Goal: Communication & Community: Answer question/provide support

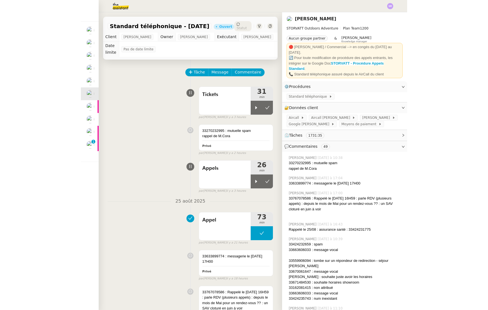
scroll to position [0, 2]
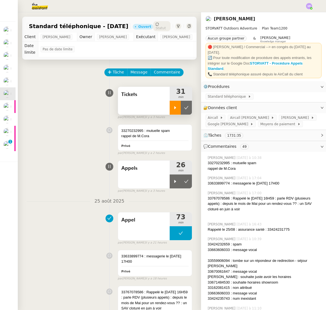
click at [175, 107] on icon at bounding box center [176, 107] width 2 height 3
click at [179, 108] on icon at bounding box center [181, 107] width 4 height 4
click at [173, 110] on icon at bounding box center [175, 107] width 4 height 4
click at [179, 108] on icon at bounding box center [181, 107] width 4 height 4
click at [173, 109] on icon at bounding box center [175, 107] width 4 height 4
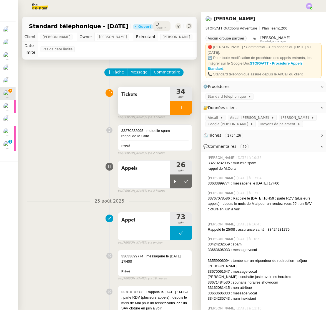
click at [176, 102] on div at bounding box center [181, 108] width 22 height 14
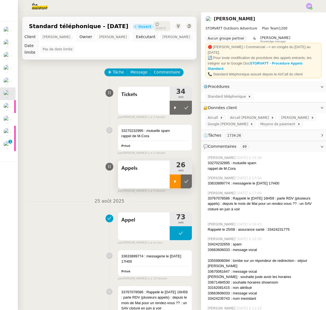
click at [170, 184] on div at bounding box center [175, 181] width 11 height 14
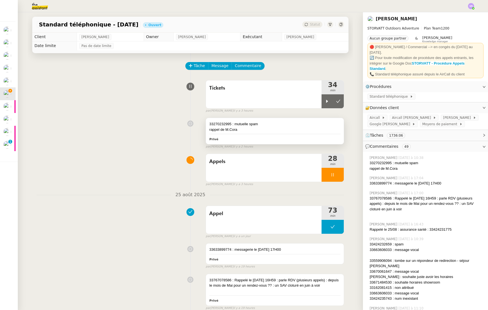
click at [276, 122] on div "33270232995 : mutuelle spam" at bounding box center [274, 124] width 131 height 6
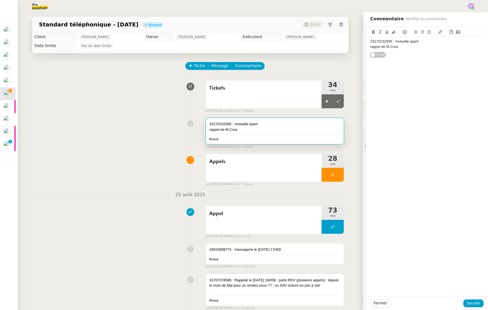
click at [326, 51] on div "33270232995 : mutuelle spam rappel de M.Cora" at bounding box center [426, 44] width 113 height 15
drag, startPoint x: 397, startPoint y: 53, endPoint x: 450, endPoint y: 46, distance: 54.1
click at [326, 46] on div "33270232995 : mutuelle spam rappel de M.Cora [PHONE_NUMBER] : message vocal" at bounding box center [426, 47] width 113 height 20
click at [326, 48] on div "rappel de M.Cora" at bounding box center [426, 46] width 113 height 5
drag, startPoint x: 443, startPoint y: 51, endPoint x: 356, endPoint y: 53, distance: 86.8
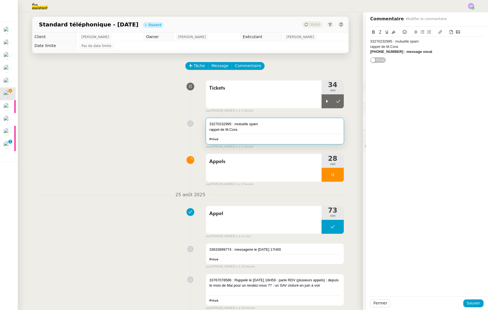
click at [326, 53] on app-ticket "Standard téléphonique - [DATE] Ouvert Statut Client [PERSON_NAME] Owner [PERSON…" at bounding box center [253, 160] width 470 height 297
click at [326, 52] on div "[PHONE_NUMBER] : message vocal" at bounding box center [426, 51] width 113 height 5
click at [326, 306] on span "Sauver" at bounding box center [474, 303] width 14 height 6
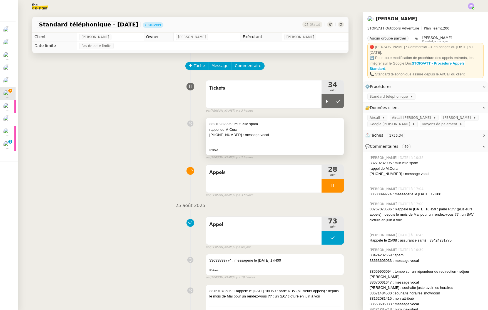
click at [306, 141] on div at bounding box center [274, 141] width 131 height 6
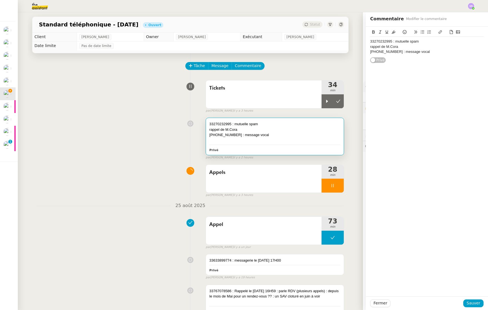
click at [326, 52] on div "[PHONE_NUMBER] : message vocal" at bounding box center [426, 51] width 113 height 5
click at [326, 302] on span "Sauver" at bounding box center [474, 303] width 14 height 6
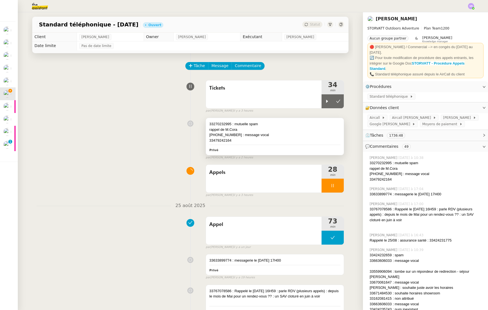
click at [260, 141] on div "33479242164" at bounding box center [274, 141] width 131 height 6
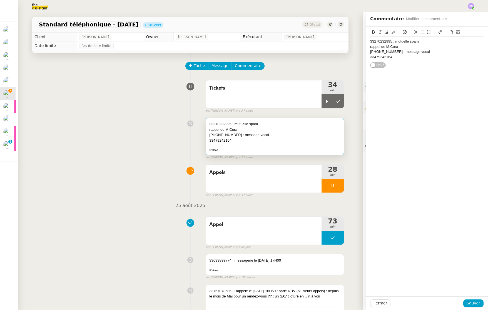
click at [326, 57] on div "33479242164" at bounding box center [426, 56] width 113 height 5
click at [326, 61] on div "33270232995 : mutuelle spam rappel de M.Cora [PHONE_NUMBER] : message vocal 334…" at bounding box center [426, 49] width 113 height 25
click at [326, 302] on span "Sauver" at bounding box center [474, 303] width 14 height 6
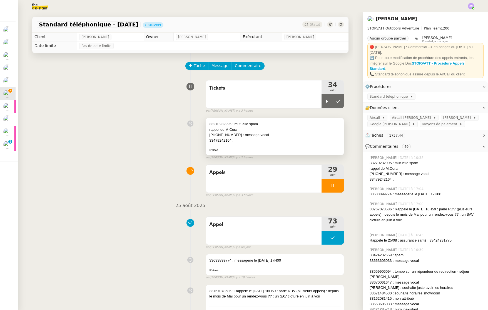
drag, startPoint x: 258, startPoint y: 141, endPoint x: 291, endPoint y: 131, distance: 34.8
click at [258, 141] on div "33479242164 :" at bounding box center [274, 141] width 131 height 6
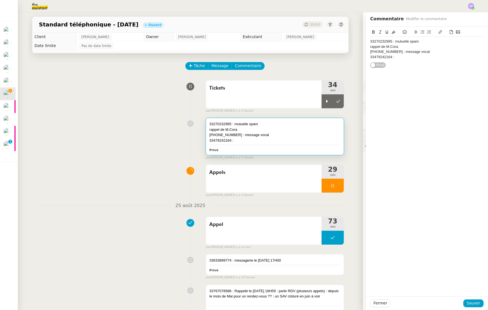
click at [326, 58] on div "33479242164 :" at bounding box center [426, 56] width 113 height 5
click at [326, 303] on span "Sauver" at bounding box center [474, 303] width 14 height 6
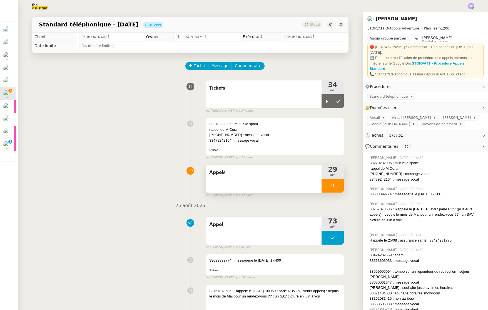
click at [324, 183] on div at bounding box center [333, 185] width 22 height 14
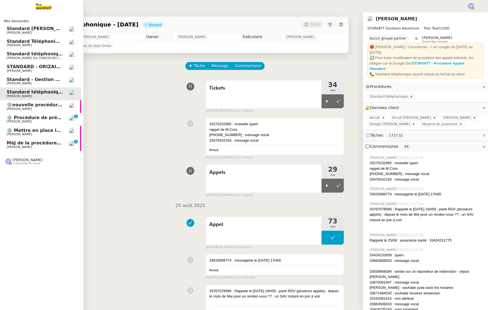
click at [28, 146] on span "[PERSON_NAME]" at bounding box center [35, 146] width 56 height 3
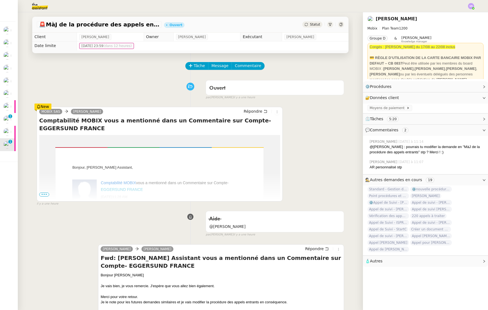
scroll to position [21, 0]
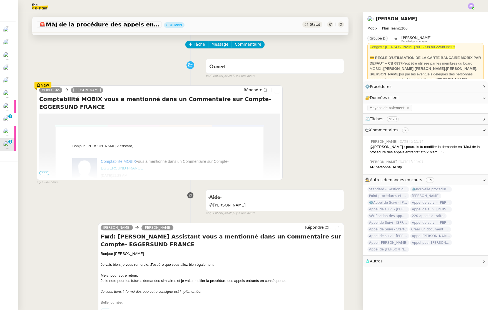
click at [41, 174] on span "•••" at bounding box center [44, 173] width 10 height 4
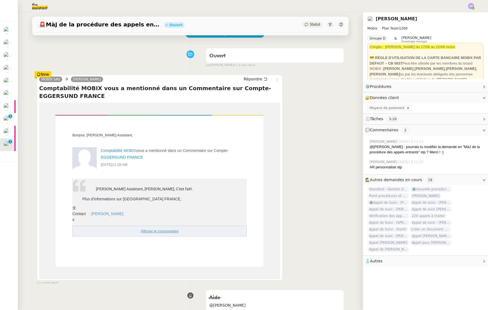
scroll to position [36, 0]
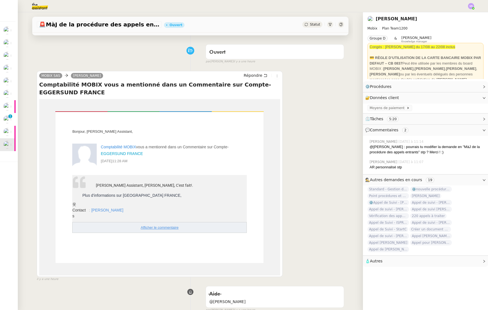
click at [129, 194] on div "Plus d’informations sur [GEOGRAPHIC_DATA] FRANCE," at bounding box center [127, 195] width 109 height 6
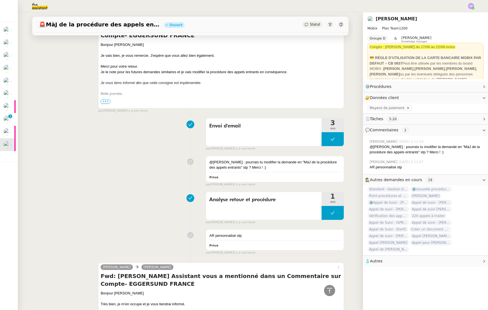
scroll to position [345, 0]
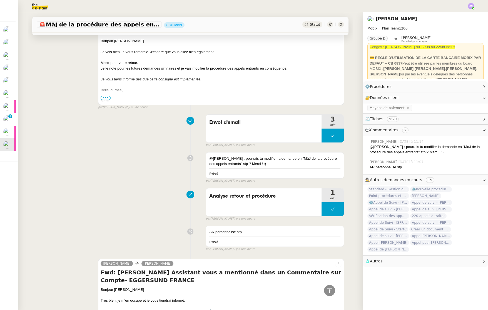
click at [119, 144] on div "Envoi d'email 3 min false par [PERSON_NAME] il y a une heure" at bounding box center [190, 130] width 307 height 36
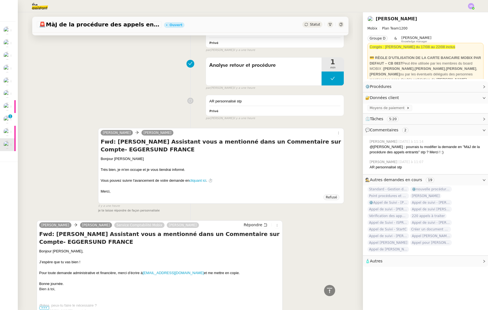
scroll to position [514, 0]
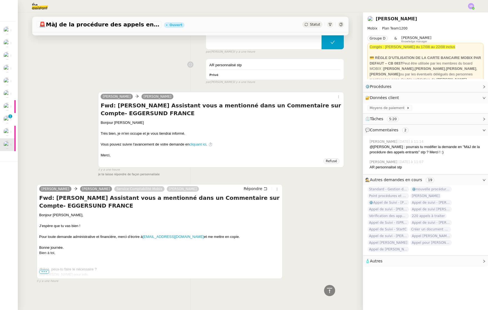
click at [42, 270] on span "•••" at bounding box center [44, 272] width 10 height 4
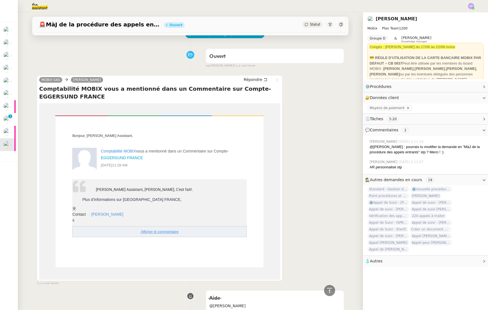
scroll to position [0, 0]
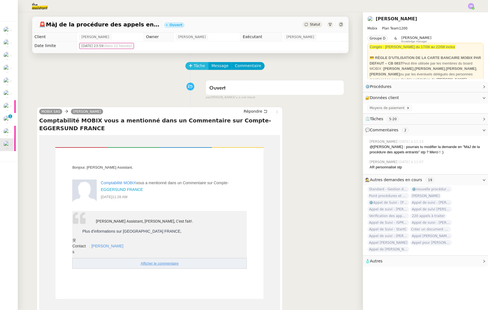
click at [199, 65] on span "Tâche" at bounding box center [199, 66] width 11 height 6
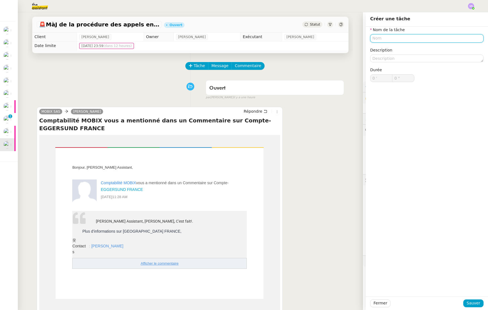
click at [326, 39] on input "text" at bounding box center [426, 38] width 113 height 8
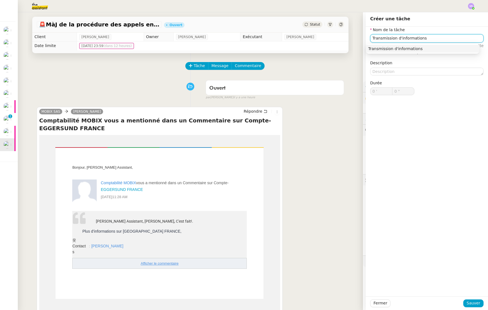
click at [326, 52] on nz-auto-option "Transmission d'informations" at bounding box center [422, 49] width 113 height 8
type input "Transmission d'informations"
click at [326, 300] on span "Sauver" at bounding box center [474, 303] width 14 height 6
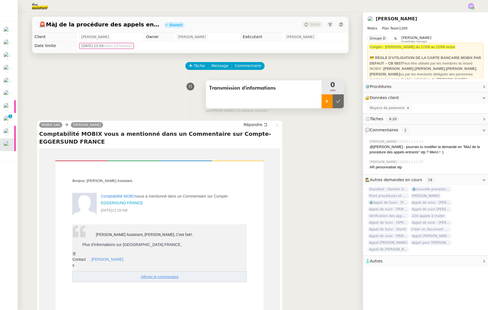
click at [322, 103] on div at bounding box center [327, 101] width 11 height 14
click at [326, 103] on div at bounding box center [333, 101] width 22 height 14
click at [326, 102] on icon at bounding box center [338, 101] width 4 height 4
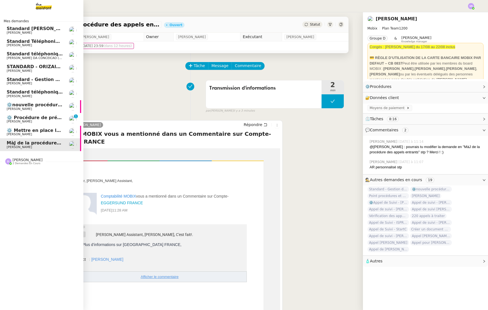
click at [7, 122] on span "[PERSON_NAME]" at bounding box center [19, 122] width 25 height 4
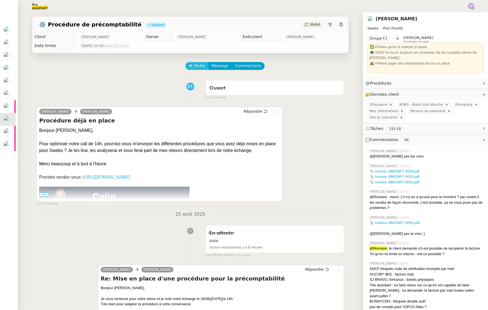
click at [197, 67] on span "Tâche" at bounding box center [199, 66] width 11 height 6
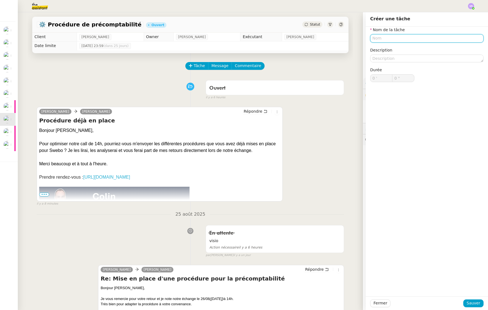
click at [326, 40] on input "text" at bounding box center [426, 38] width 113 height 8
click at [326, 50] on div "Analyse demande" at bounding box center [422, 48] width 109 height 5
click at [326, 42] on input "Analyse demande" at bounding box center [426, 38] width 113 height 8
drag, startPoint x: 390, startPoint y: 42, endPoint x: 392, endPoint y: 39, distance: 3.5
click at [326, 41] on input "Analyse demande" at bounding box center [426, 38] width 113 height 8
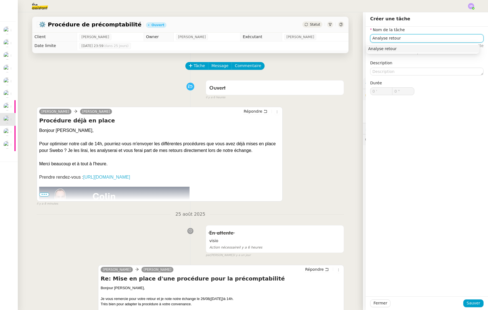
click at [326, 51] on div "Analyse retour" at bounding box center [422, 48] width 109 height 5
type input "Analyse retour"
click at [326, 302] on span "Sauver" at bounding box center [474, 303] width 14 height 6
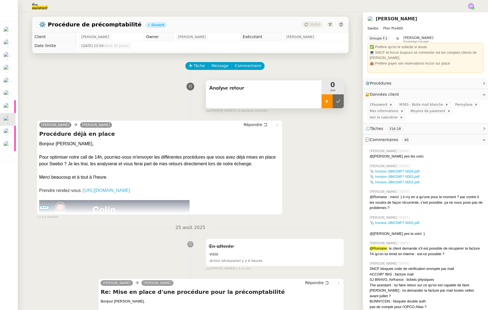
click at [325, 102] on icon at bounding box center [327, 101] width 4 height 4
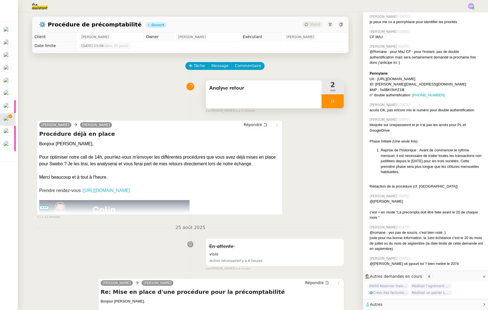
click at [257, 93] on div "Analyse retour" at bounding box center [264, 94] width 116 height 28
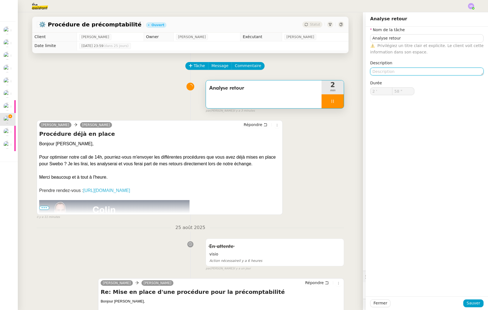
drag, startPoint x: 395, startPoint y: 75, endPoint x: 398, endPoint y: 73, distance: 3.3
click at [326, 75] on textarea at bounding box center [426, 72] width 113 height 8
type input "59 ""
type textarea "+"
type input "3 '"
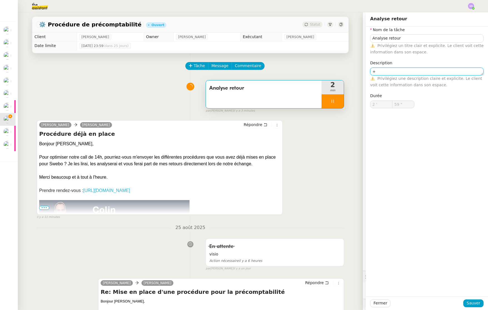
type input "0 ""
type textarea "+mise à"
type input "1 ""
type textarea "+mise à dispo"
type input "2 ""
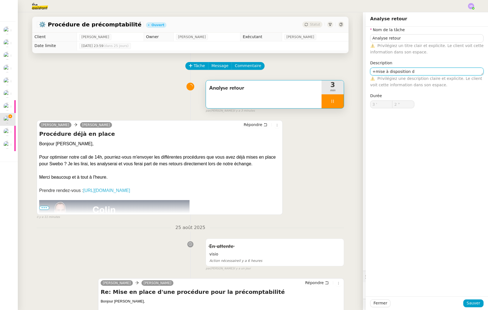
type textarea "+mise à disposition de"
type input "3 ""
type textarea "+mise à disposition des pr"
type input "4 ""
type textarea "+mise à disposition des procéd"
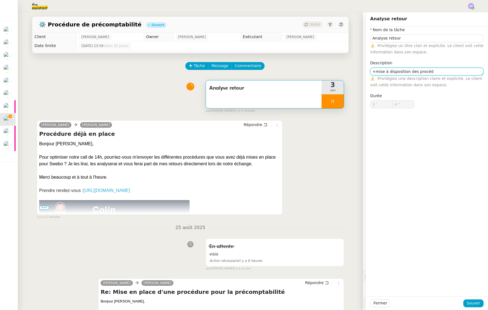
type input "5 ""
type textarea "+mise à disposition des procédures"
type input "6 ""
type textarea "+mise à disposition des procédures en cours"
type input "9 ""
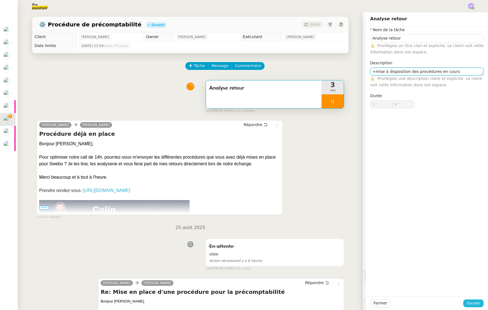
type textarea "+mise à disposition des procédures en cours"
click at [326, 301] on span "Sauver" at bounding box center [474, 303] width 14 height 6
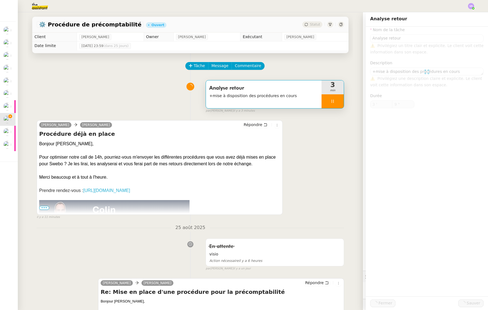
type input "Analyse retour"
type textarea "+mise à disposition des procédures en cours"
type input "3 '"
type input "9 ""
click at [128, 241] on div "En attente visio Action nécessaire il y a 6 heures false par [PERSON_NAME] [DAT…" at bounding box center [190, 253] width 307 height 35
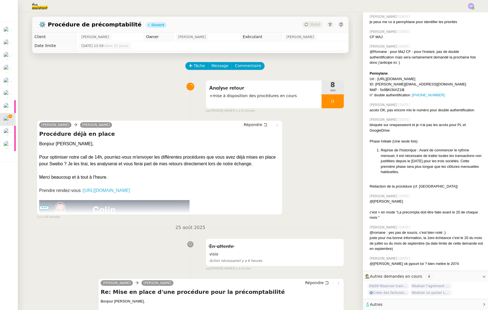
click at [326, 104] on div at bounding box center [333, 101] width 22 height 14
click at [326, 103] on icon at bounding box center [338, 101] width 4 height 4
click at [197, 67] on span "Tâche" at bounding box center [199, 66] width 11 height 6
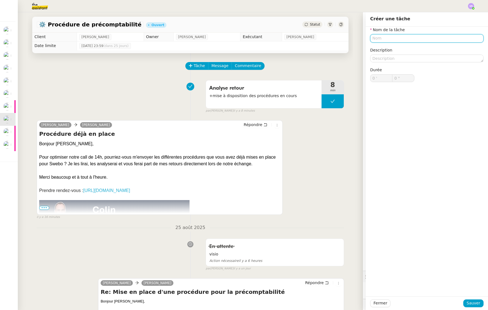
click at [326, 36] on input "text" at bounding box center [426, 38] width 113 height 8
click at [326, 64] on div "📧 Envoi d'email" at bounding box center [424, 64] width 107 height 5
type input "Envoi d'email"
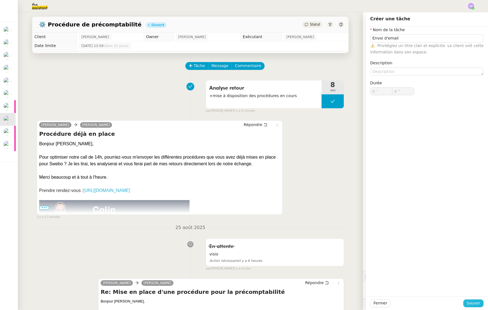
click at [326, 301] on span "Sauver" at bounding box center [474, 303] width 14 height 6
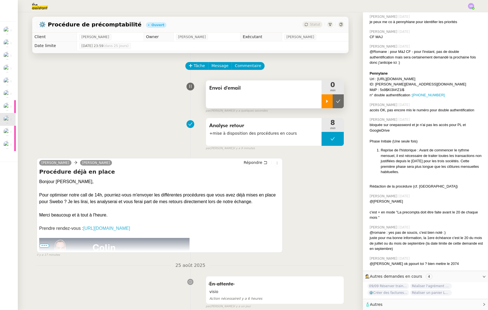
click at [325, 100] on icon at bounding box center [327, 101] width 4 height 4
click at [264, 165] on div "Répondre" at bounding box center [261, 162] width 38 height 7
click at [260, 164] on button "Répondre" at bounding box center [256, 162] width 28 height 6
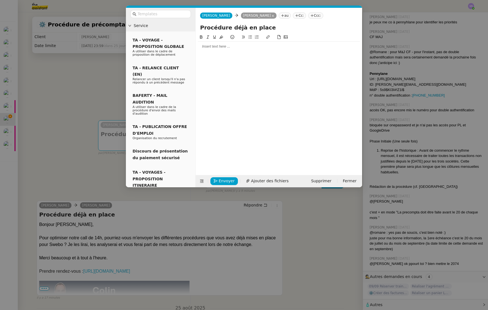
scroll to position [1312, 0]
click at [272, 51] on div at bounding box center [279, 46] width 162 height 9
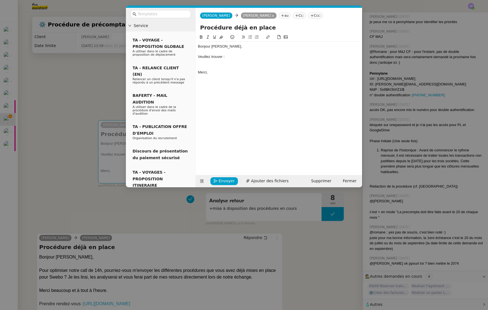
scroll to position [0, 0]
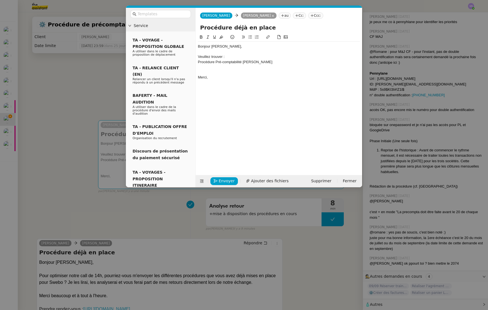
drag, startPoint x: 242, startPoint y: 63, endPoint x: 269, endPoint y: 63, distance: 26.4
click at [269, 63] on div "Procédure Pré-comptabilité [PERSON_NAME]" at bounding box center [279, 61] width 162 height 5
click at [199, 66] on div at bounding box center [279, 66] width 162 height 5
click at [203, 69] on div at bounding box center [279, 66] width 162 height 5
click at [218, 90] on div "Bonjour [PERSON_NAME], [PERSON_NAME] trouver : Procédure Pré-comptabilité Merci," at bounding box center [279, 100] width 162 height 132
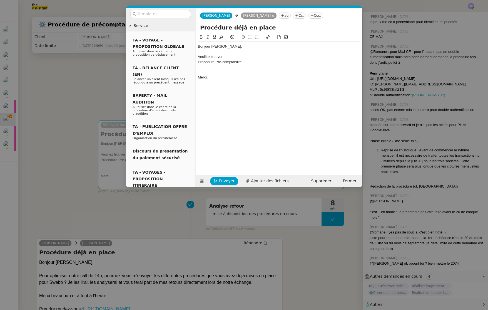
click at [222, 67] on div at bounding box center [279, 66] width 162 height 5
click at [197, 67] on nz-spin "Bonjour [PERSON_NAME], [PERSON_NAME] trouver : Procédure Pré-comptabilité Créat…" at bounding box center [279, 101] width 167 height 135
click at [200, 68] on span "Création de facture récurrente" at bounding box center [222, 67] width 48 height 4
click at [198, 68] on span "Création de facture récurrente" at bounding box center [222, 67] width 48 height 4
drag, startPoint x: 245, startPoint y: 62, endPoint x: 189, endPoint y: 63, distance: 55.6
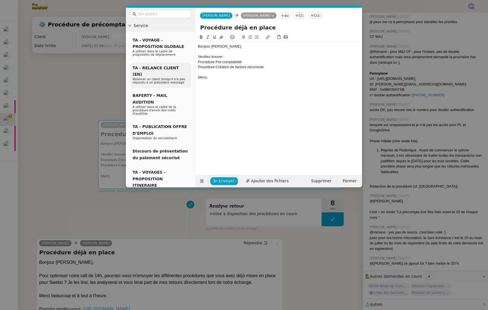
click at [189, 63] on nz-layout "Service TA - VOYAGE - PROPOSITION GLOBALE A utiliser dans le cadre de propositi…" at bounding box center [244, 97] width 236 height 179
paste input "Création de facture récurrente"
click at [243, 72] on input "Création de facture récurrente" at bounding box center [223, 71] width 47 height 7
paste input "[URL][DOMAIN_NAME]"
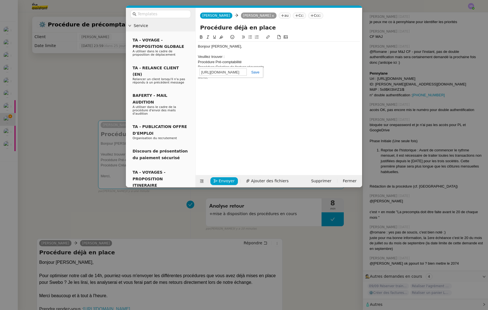
click at [252, 73] on link at bounding box center [253, 72] width 13 height 4
click at [255, 69] on div "Procédure Création de facture récurrente" at bounding box center [279, 66] width 162 height 5
drag, startPoint x: 270, startPoint y: 67, endPoint x: 184, endPoint y: 66, distance: 86.5
click at [184, 66] on nz-layout "Service TA - VOYAGE - PROPOSITION GLOBALE A utiliser dans le cadre de propositi…" at bounding box center [244, 97] width 236 height 179
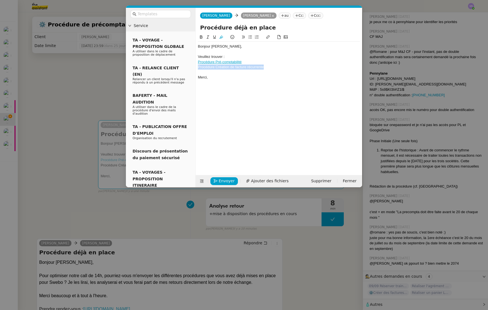
type input "Procédure Création de facture récurrente"
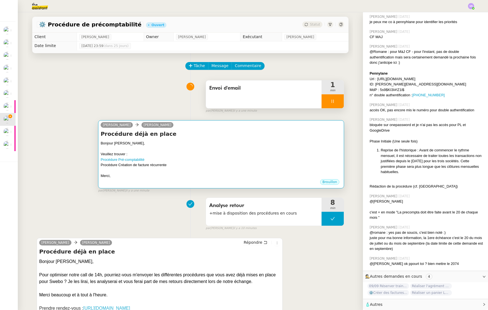
click at [180, 148] on div at bounding box center [221, 149] width 241 height 6
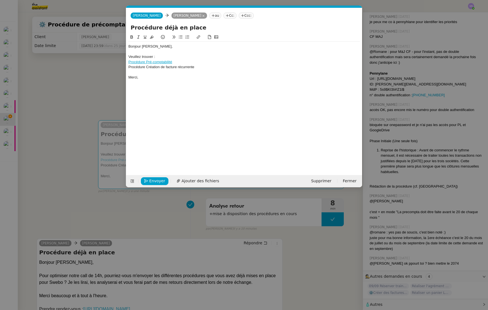
scroll to position [0, 12]
click at [219, 64] on div "Procédure Pré-comptabilité" at bounding box center [244, 61] width 232 height 5
drag, startPoint x: 202, startPoint y: 68, endPoint x: 118, endPoint y: 69, distance: 84.5
click at [118, 69] on nz-modal-container "Service TA - VOYAGE - PROPOSITION GLOBALE A utiliser dans le cadre de propositi…" at bounding box center [244, 155] width 488 height 310
paste input "[URL][DOMAIN_NAME]"
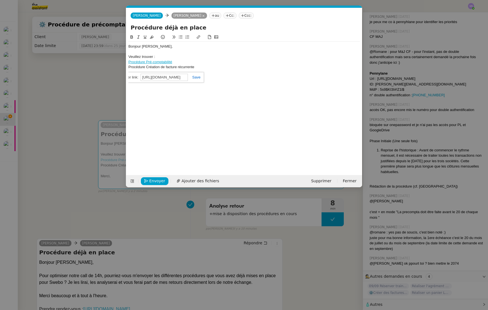
scroll to position [0, 136]
type input "[URL][DOMAIN_NAME]"
click at [197, 78] on link at bounding box center [194, 77] width 13 height 4
click at [179, 72] on div at bounding box center [244, 72] width 232 height 5
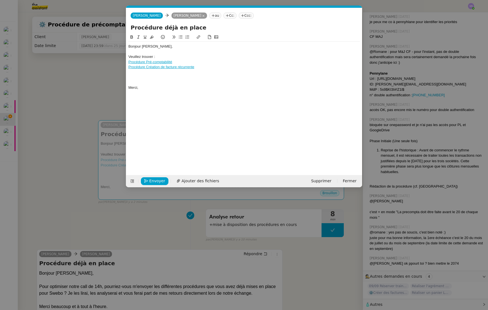
click at [153, 57] on div "Veuillez trouver :" at bounding box center [244, 56] width 232 height 5
click at [148, 83] on div at bounding box center [244, 82] width 232 height 5
click at [149, 79] on div at bounding box center [244, 77] width 232 height 5
click at [203, 61] on div "Procédure Pré-comptabilité" at bounding box center [244, 61] width 232 height 5
click at [174, 76] on div at bounding box center [244, 77] width 232 height 5
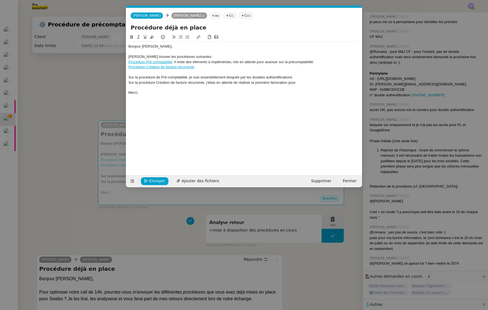
click at [215, 68] on div "Procédure Création de facture récurrente" at bounding box center [244, 66] width 232 height 5
click at [177, 77] on div "Sur la procédure de Pré-comptabilité, je suis essentiellement bloquée par les d…" at bounding box center [244, 77] width 232 height 5
click at [198, 66] on div "Procédure Création de facture récurrente" at bounding box center [244, 66] width 232 height 5
click at [298, 85] on div "Sur la procédure Création de facture récurrente, j'étais en attente de réaliser…" at bounding box center [244, 82] width 232 height 5
click at [289, 83] on div "Sur la procédure Création de facture récurrente, j'étais en attente de réaliser…" at bounding box center [244, 82] width 232 height 5
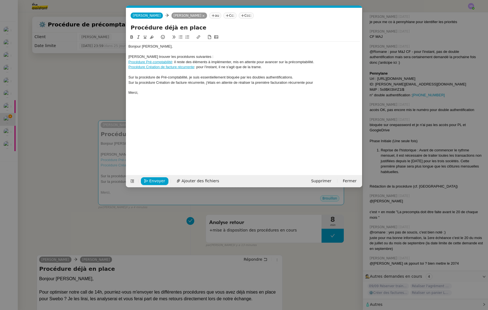
click at [255, 83] on div "Sur la procédure Création de facture récurrente, j'étais en attente de réaliser…" at bounding box center [244, 82] width 232 height 5
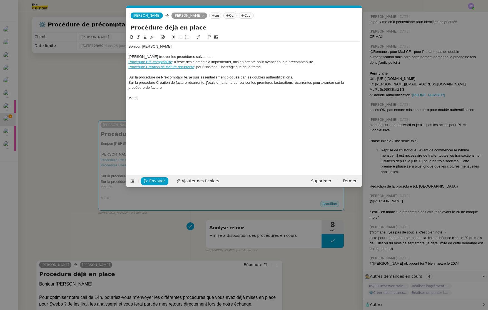
click at [295, 79] on div "Sur la procédure de Pré-comptabilité, je suis essentiellement bloquée par les d…" at bounding box center [244, 77] width 232 height 5
click at [183, 83] on div "Sur la procédure Création de facture récurrente, j'étais en attente de réaliser…" at bounding box center [244, 85] width 232 height 10
click at [191, 83] on div "Sur la procédure Création de facture récurrente, j'étais en attente de réaliser…" at bounding box center [244, 85] width 232 height 10
click at [186, 83] on div "Sur la procédure Création de facture récurrente, j'étais en attente de réaliser…" at bounding box center [244, 85] width 232 height 10
drag, startPoint x: 188, startPoint y: 83, endPoint x: 203, endPoint y: 82, distance: 15.6
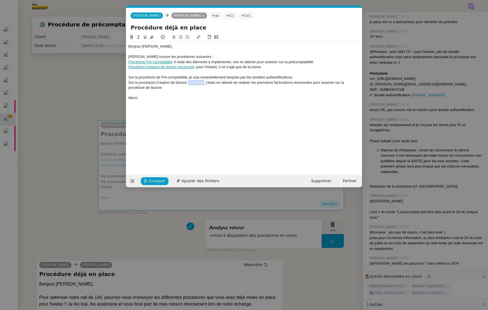
click at [203, 82] on div "Sur la procédure Création de facture récurrente, j'étais en attente de réaliser…" at bounding box center [244, 85] width 232 height 10
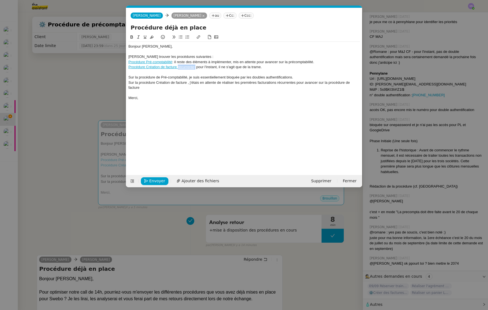
drag, startPoint x: 195, startPoint y: 68, endPoint x: 178, endPoint y: 67, distance: 17.3
click at [178, 67] on div "Procédure Création de facture récurrente : pour l'instant, il ne s'agit que de …" at bounding box center [244, 66] width 232 height 5
click at [162, 66] on link "Procédure Création de facture" at bounding box center [152, 67] width 48 height 4
click at [171, 78] on link at bounding box center [164, 77] width 13 height 4
click at [148, 76] on input "[URL][DOMAIN_NAME]" at bounding box center [165, 77] width 47 height 7
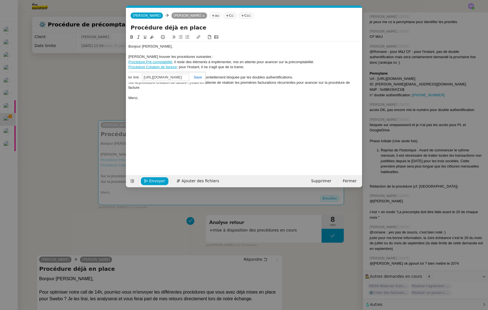
click at [180, 65] on div "Procédure Création de facture : pour l'instant, il ne s'agit que de la trame." at bounding box center [244, 66] width 232 height 5
click at [178, 67] on div "Procédure Création de facture : pour l'instant, il ne s'agit que de la trame." at bounding box center [244, 66] width 232 height 5
click at [177, 67] on link "Procédure Création de facture" at bounding box center [152, 67] width 48 height 4
click at [177, 68] on div "Procédure Création de facture s: pour l'instant, il ne s'agit que de la trame." at bounding box center [244, 66] width 232 height 5
click at [172, 67] on link "Procédure Création de facture" at bounding box center [152, 67] width 48 height 4
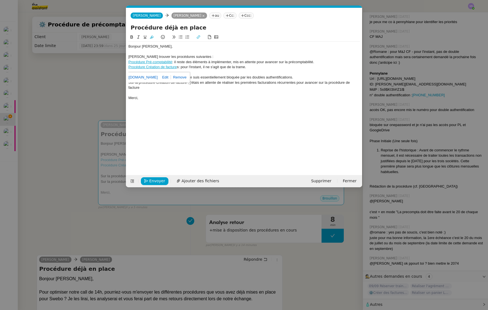
click at [154, 76] on link "[URL][DOMAIN_NAME]" at bounding box center [139, 77] width 38 height 7
click at [171, 76] on link at bounding box center [164, 77] width 13 height 4
click at [202, 96] on div "Merci," at bounding box center [244, 97] width 232 height 5
click at [172, 67] on link "Procédure Création de facture" at bounding box center [152, 67] width 48 height 4
click at [155, 70] on div at bounding box center [244, 72] width 232 height 5
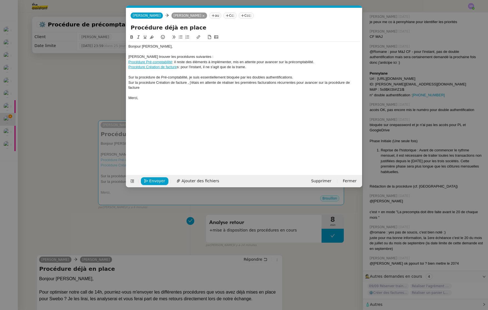
click at [147, 64] on div "Procédure Pré-comptabilité : il reste des éléments à implémenter, mis en attent…" at bounding box center [244, 61] width 232 height 5
click at [239, 84] on div "Sur la procédure Création de facture , j'étais en attente de réaliser les premi…" at bounding box center [244, 85] width 232 height 10
click at [171, 67] on link "Procédure Création de facture" at bounding box center [152, 67] width 48 height 4
click at [162, 103] on div "Bonjour [PERSON_NAME], [PERSON_NAME] trouver les procédures suivantes : Procédu…" at bounding box center [244, 100] width 232 height 132
click at [174, 67] on link "Procédure Création de facture" at bounding box center [152, 67] width 48 height 4
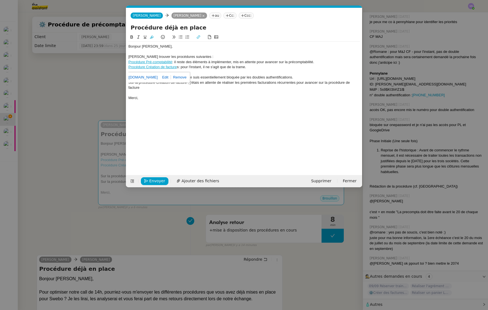
click at [0, 0] on lt-div "Fermer" at bounding box center [0, 0] width 0 height 0
click at [187, 78] on link at bounding box center [179, 77] width 16 height 4
click at [178, 68] on div "Procédure Création de facture s: pour l'instant, il ne s'agit que de la trame." at bounding box center [244, 66] width 232 height 5
drag, startPoint x: 177, startPoint y: 67, endPoint x: 127, endPoint y: 66, distance: 50.3
click at [127, 66] on nz-spin "Bonjour [PERSON_NAME], [PERSON_NAME] trouver les procédures suivantes : Procédu…" at bounding box center [244, 101] width 236 height 135
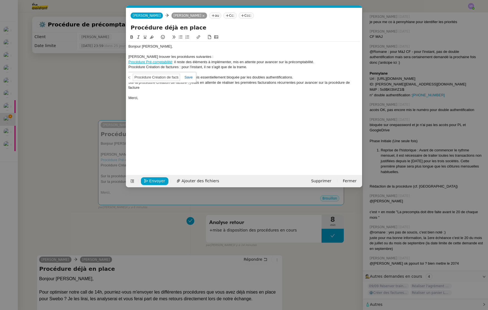
paste input "[URL][DOMAIN_NAME]"
type input "[URL][DOMAIN_NAME]"
click at [193, 76] on div "[URL][DOMAIN_NAME] [URL][DOMAIN_NAME]" at bounding box center [153, 77] width 85 height 11
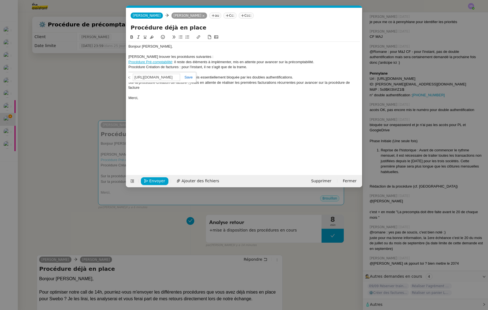
click at [189, 78] on link at bounding box center [186, 77] width 13 height 4
click at [204, 66] on div "Procédure Création de facture s : pour l'instant, il ne s'agit que de la trame." at bounding box center [244, 66] width 232 height 5
drag, startPoint x: 255, startPoint y: 67, endPoint x: 118, endPoint y: 64, distance: 137.1
click at [118, 64] on nz-modal-container "Service TA - VOYAGE - PROPOSITION GLOBALE A utiliser dans le cadre de propositi…" at bounding box center [244, 155] width 488 height 310
click at [185, 37] on button at bounding box center [187, 37] width 7 height 6
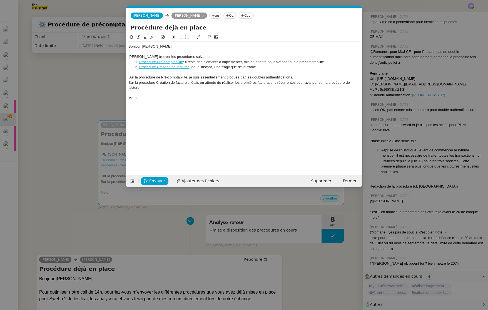
click at [197, 83] on div "Sur la procédure Création de facture , j'étais en attente de réaliser les premi…" at bounding box center [244, 85] width 232 height 10
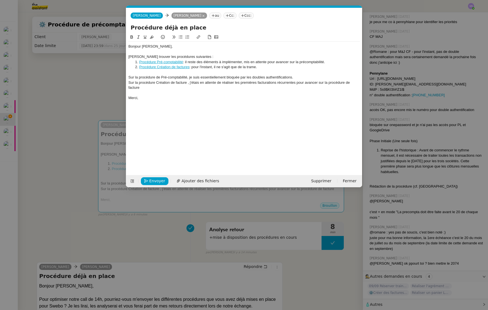
click at [180, 83] on div "Sur la procédure Création de facture , j'étais en attente de réaliser les premi…" at bounding box center [244, 85] width 232 height 10
click at [292, 76] on div "Sur la procédure de Pré-comptabilité, je suis essentiellement bloquée par les d…" at bounding box center [244, 77] width 232 height 5
click at [183, 83] on div "Sur la procédure Création de facture , j'étais en attente de réaliser les premi…" at bounding box center [244, 85] width 232 height 10
click at [187, 83] on div "Sur la procédure Création de facture , j'étais en attente de réaliser les premi…" at bounding box center [244, 85] width 232 height 10
click at [326, 83] on div "Sur la procédure Création de facture, j'étais en attente de réaliser les premiè…" at bounding box center [244, 85] width 232 height 10
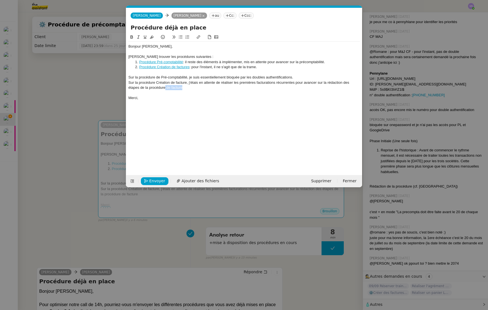
drag, startPoint x: 165, startPoint y: 89, endPoint x: 182, endPoint y: 89, distance: 16.4
click at [182, 89] on div "Sur la procédure Création de facture, j'étais en attente de réaliser les premiè…" at bounding box center [244, 85] width 232 height 10
click at [152, 88] on div "Sur la procédure Création de facture, j'étais en attente de réaliser les premiè…" at bounding box center [244, 85] width 232 height 10
click at [153, 95] on div at bounding box center [244, 92] width 232 height 5
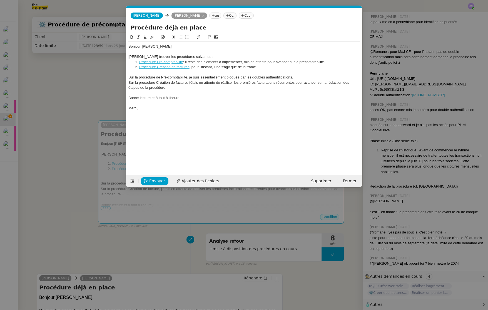
click at [88, 87] on nz-modal-container "Service TA - VOYAGE - PROPOSITION GLOBALE A utiliser dans le cadre de propositi…" at bounding box center [244, 155] width 488 height 310
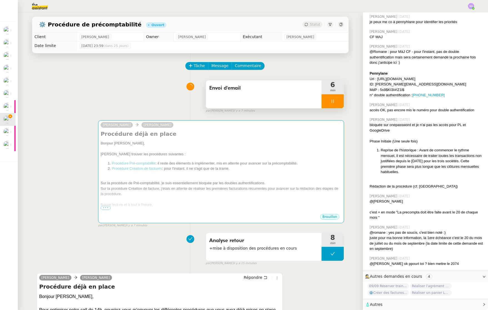
scroll to position [1311, 0]
click at [326, 101] on icon at bounding box center [333, 101] width 4 height 4
click at [326, 103] on icon at bounding box center [338, 101] width 4 height 4
click at [322, 252] on button at bounding box center [333, 254] width 22 height 14
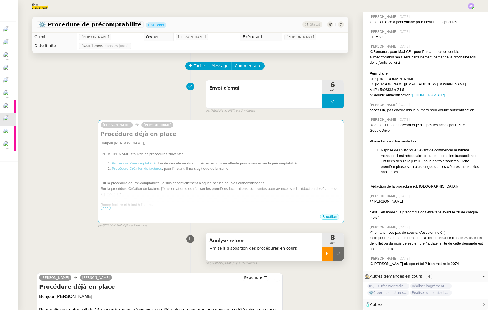
click at [322, 254] on div at bounding box center [327, 254] width 11 height 14
click at [326, 252] on div at bounding box center [333, 254] width 22 height 14
click at [326, 252] on icon at bounding box center [338, 253] width 4 height 4
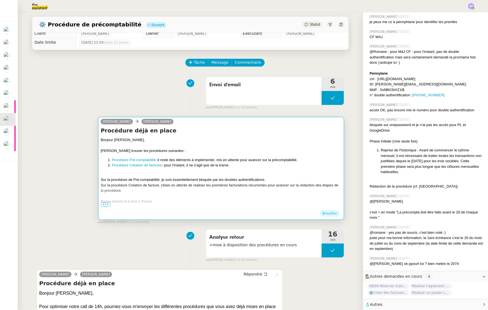
click at [216, 192] on div "Sur la procédure Création de facture, j'étais en attente de réaliser les premiè…" at bounding box center [221, 187] width 241 height 11
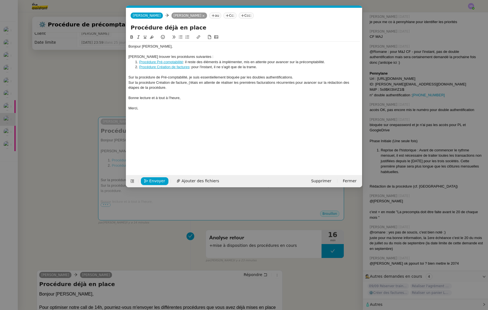
scroll to position [0, 12]
drag, startPoint x: 192, startPoint y: 96, endPoint x: 192, endPoint y: 100, distance: 3.9
click at [192, 96] on div "Bonne lecture et à tout à l'heure," at bounding box center [244, 97] width 232 height 5
click at [91, 231] on nz-modal-container "Service TA - VOYAGE - PROPOSITION GLOBALE A utiliser dans le cadre de propositi…" at bounding box center [244, 155] width 488 height 310
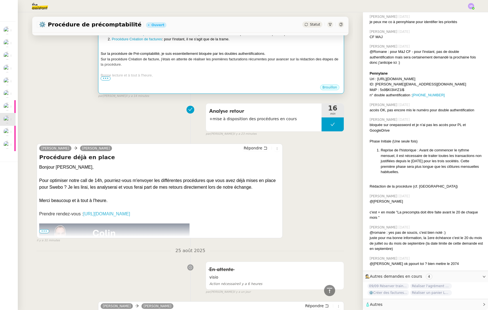
scroll to position [3, 0]
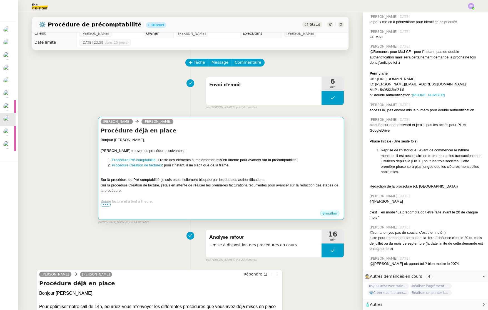
click at [200, 161] on li "Procédure Pré-comptabilité : il reste des éléments à implémenter, mis en attent…" at bounding box center [227, 160] width 230 height 6
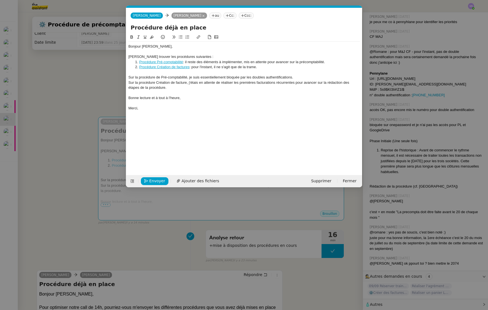
scroll to position [0, 12]
click at [152, 182] on span "Envoyer" at bounding box center [157, 181] width 16 height 6
click at [170, 178] on span "Confirmer l'envoi" at bounding box center [165, 181] width 33 height 6
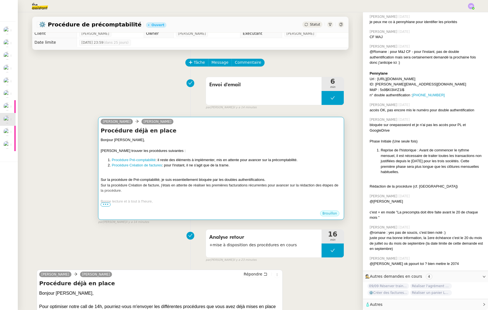
scroll to position [1311, 0]
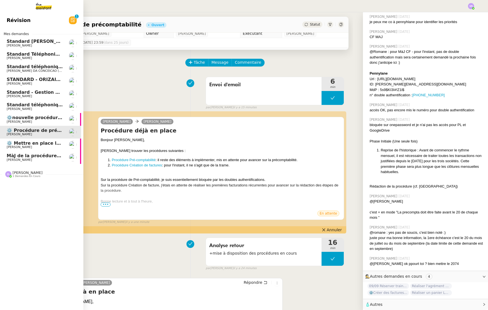
drag, startPoint x: 35, startPoint y: 105, endPoint x: 63, endPoint y: 110, distance: 28.3
click at [35, 105] on span "Standard téléphonique - [DATE]" at bounding box center [47, 104] width 80 height 5
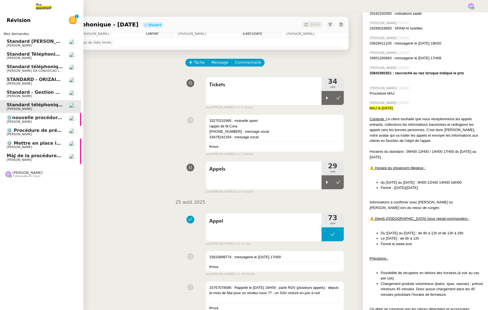
scroll to position [1315, 0]
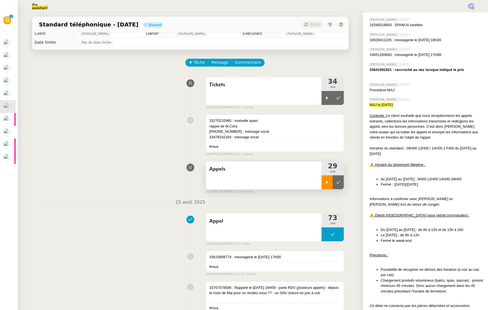
click at [325, 182] on icon at bounding box center [327, 182] width 4 height 4
click at [326, 183] on div at bounding box center [333, 182] width 22 height 14
click at [325, 98] on icon at bounding box center [327, 98] width 4 height 4
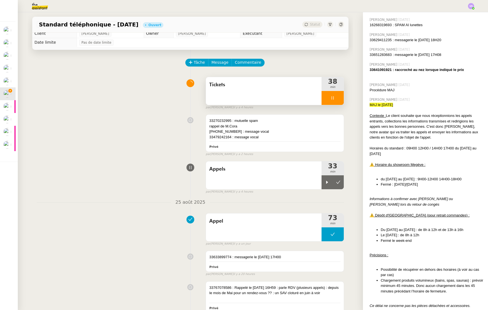
click at [326, 97] on icon at bounding box center [333, 97] width 2 height 3
click at [326, 182] on icon at bounding box center [338, 182] width 4 height 4
click at [326, 100] on button at bounding box center [338, 98] width 11 height 14
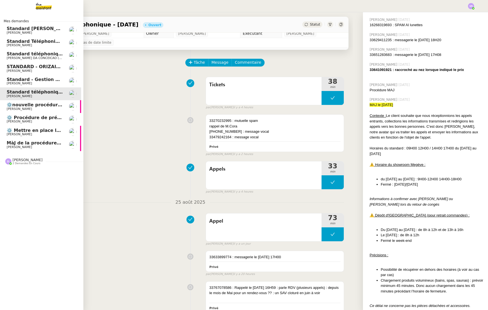
click at [18, 83] on span "[PERSON_NAME]" at bounding box center [19, 83] width 25 height 4
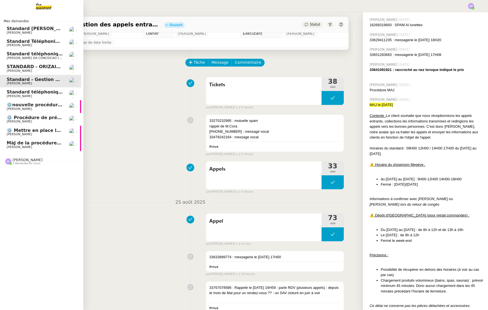
scroll to position [1318, 0]
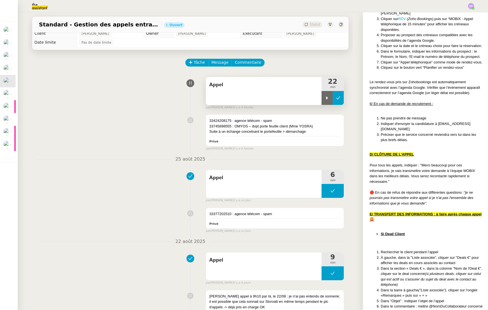
click at [326, 100] on button at bounding box center [338, 98] width 11 height 14
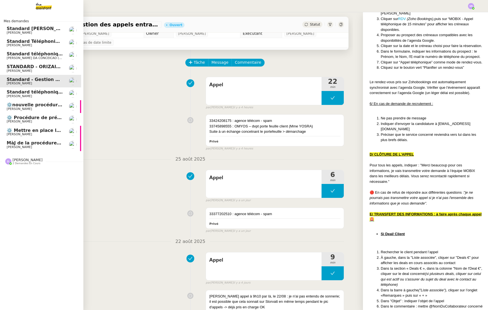
click at [27, 69] on span "STANDARD - ORIZAIR - [DATE]" at bounding box center [44, 66] width 75 height 5
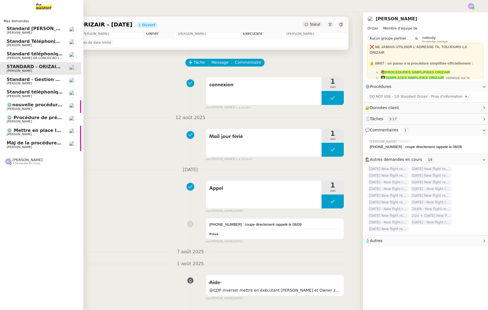
click at [42, 56] on span "Standard téléphonique" at bounding box center [36, 53] width 58 height 5
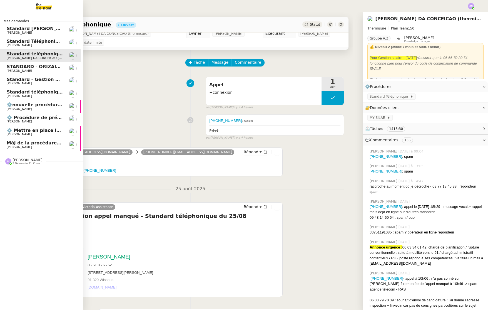
click at [49, 47] on link "Standard Téléphonique - [PERSON_NAME]/Addingwell [PERSON_NAME]" at bounding box center [39, 43] width 83 height 13
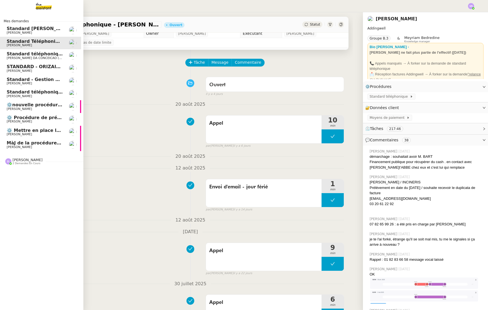
click at [55, 37] on link "Standard Téléphonique - [PERSON_NAME]/Addingwell [PERSON_NAME]" at bounding box center [39, 43] width 83 height 13
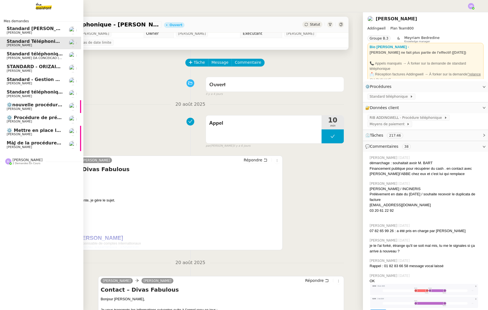
click at [56, 30] on span "Standard [PERSON_NAME]" at bounding box center [40, 28] width 66 height 5
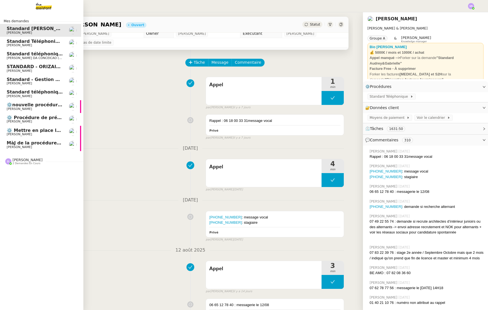
click at [54, 90] on span "Standard téléphonique - [DATE]" at bounding box center [47, 91] width 80 height 5
